Goal: Task Accomplishment & Management: Complete application form

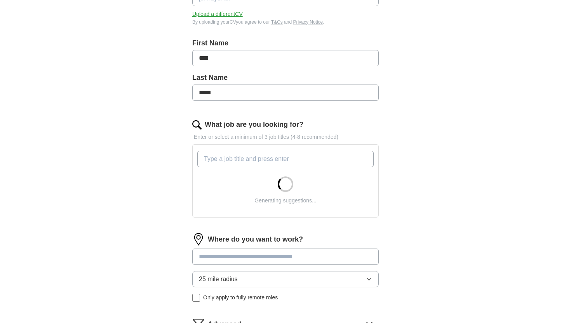
scroll to position [142, 0]
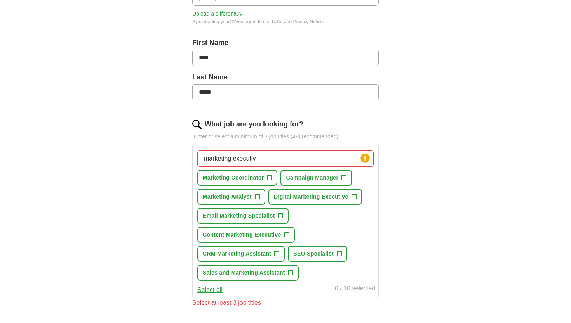
click at [271, 178] on span "+" at bounding box center [269, 178] width 5 height 6
click at [259, 197] on span "+" at bounding box center [257, 197] width 5 height 6
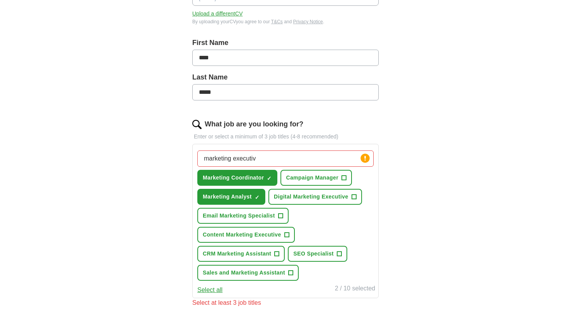
click at [354, 198] on span "+" at bounding box center [353, 197] width 5 height 6
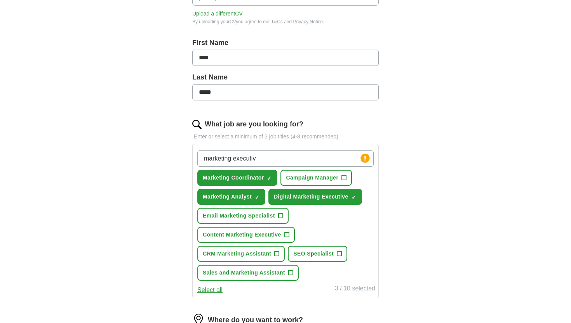
click at [288, 236] on span "+" at bounding box center [286, 235] width 5 height 6
click at [279, 253] on span "+" at bounding box center [276, 254] width 5 height 6
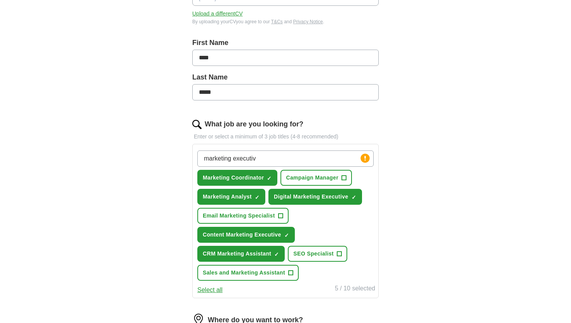
click at [340, 254] on span "+" at bounding box center [339, 254] width 5 height 6
click at [292, 271] on span "+" at bounding box center [290, 273] width 5 height 6
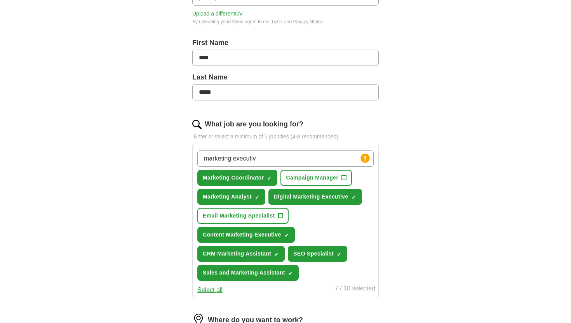
click at [275, 153] on input "marketing executiv" at bounding box center [285, 159] width 176 height 16
click at [275, 156] on input "marketing executiv" at bounding box center [285, 159] width 176 height 16
type input "marketing executive"
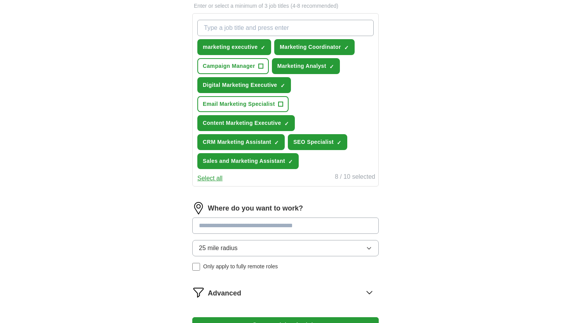
scroll to position [273, 0]
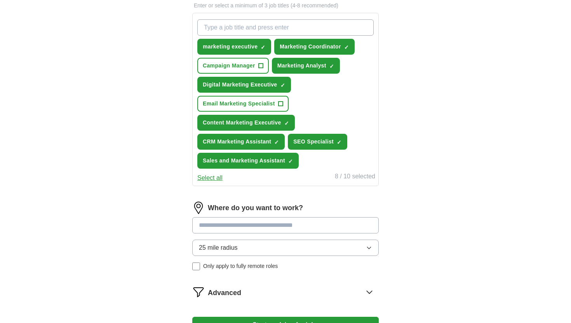
click at [245, 222] on input at bounding box center [285, 225] width 186 height 16
type input "******"
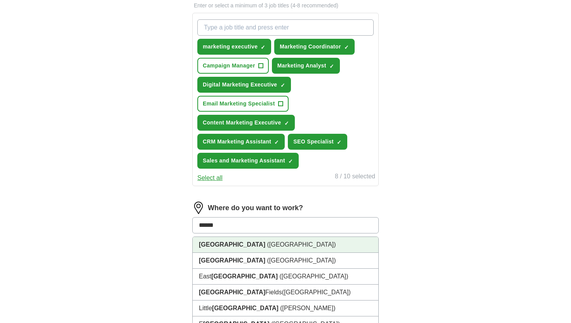
click at [240, 244] on li "[GEOGRAPHIC_DATA] ([GEOGRAPHIC_DATA])" at bounding box center [286, 245] width 186 height 16
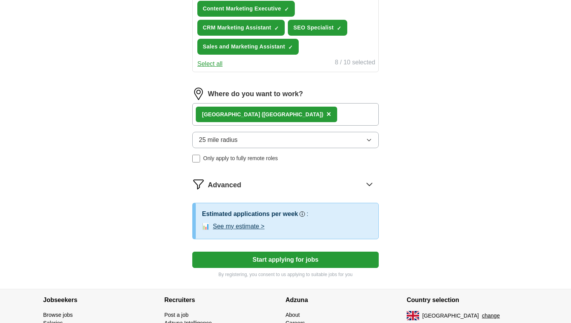
scroll to position [389, 0]
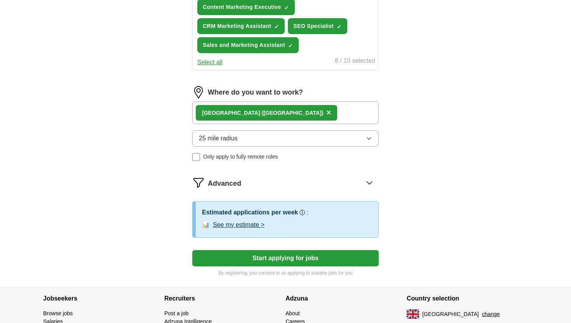
click at [231, 134] on button "25 mile radius" at bounding box center [285, 138] width 186 height 16
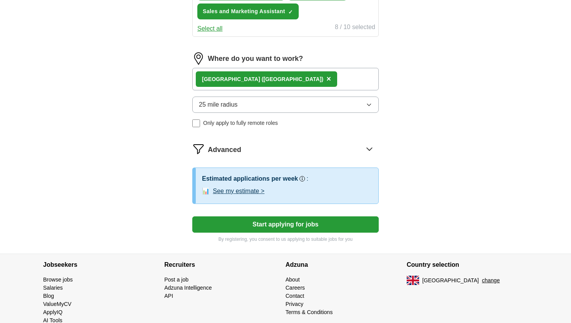
scroll to position [424, 0]
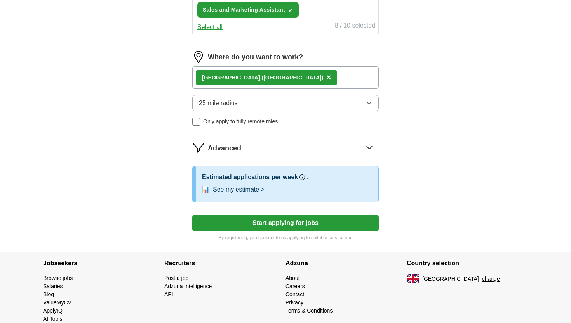
click at [249, 190] on button "See my estimate >" at bounding box center [239, 189] width 52 height 9
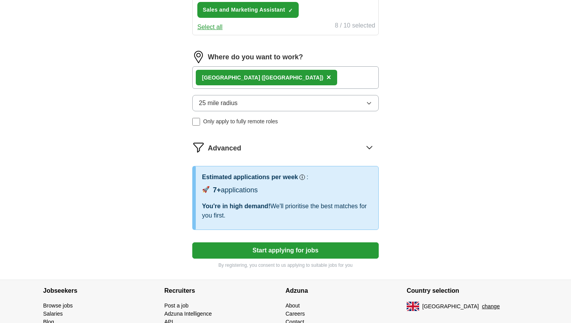
click at [272, 254] on button "Start applying for jobs" at bounding box center [285, 251] width 186 height 16
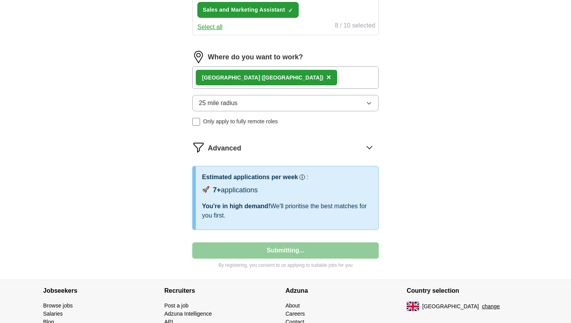
scroll to position [54, 0]
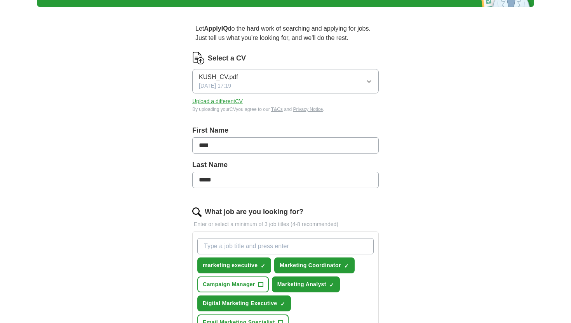
select select "**"
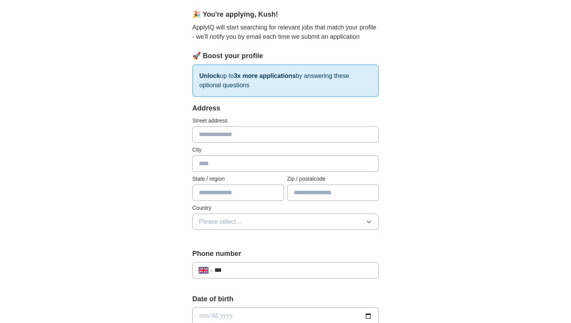
scroll to position [65, 0]
type input "******"
click at [249, 135] on input "text" at bounding box center [285, 135] width 186 height 16
